Goal: Navigation & Orientation: Go to known website

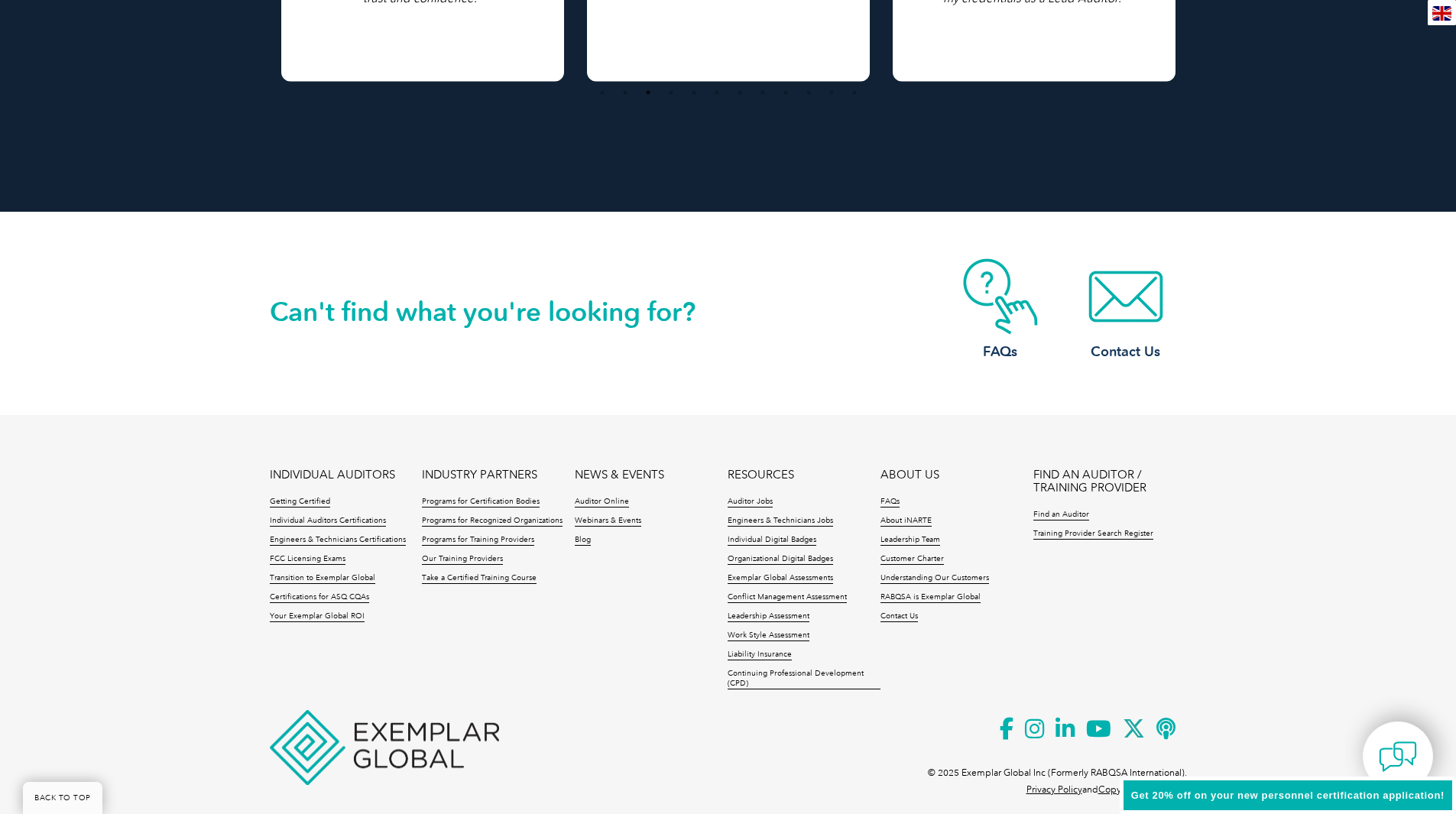
scroll to position [3380, 0]
